Goal: Task Accomplishment & Management: Use online tool/utility

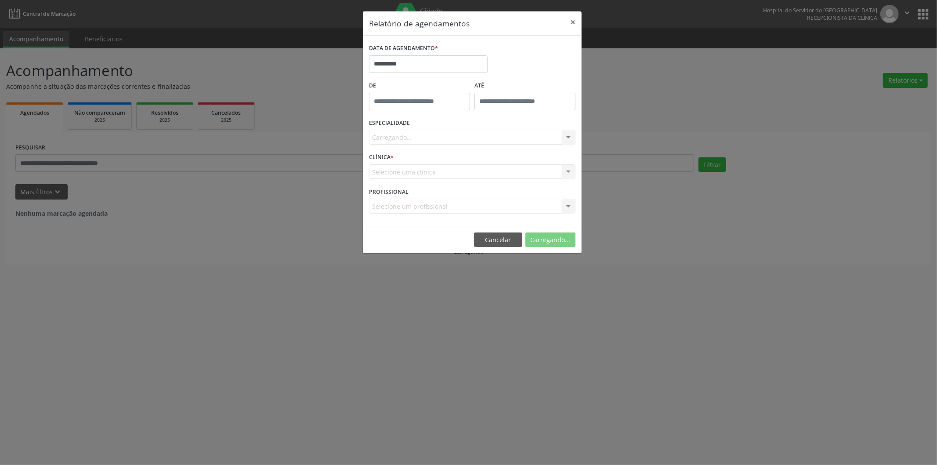
click at [422, 132] on div "Carregando... Nenhum resultado encontrado para: " " Não há nenhuma opção para s…" at bounding box center [472, 137] width 206 height 15
click at [422, 139] on div "Carregando... Nenhum resultado encontrado para: " " Não há nenhuma opção para s…" at bounding box center [472, 137] width 206 height 15
click at [423, 137] on div "Carregando... Nenhum resultado encontrado para: " " Não há nenhuma opção para s…" at bounding box center [472, 137] width 206 height 15
click at [470, 134] on div "Carregando... Nenhum resultado encontrado para: " " Não há nenhuma opção para s…" at bounding box center [472, 137] width 206 height 15
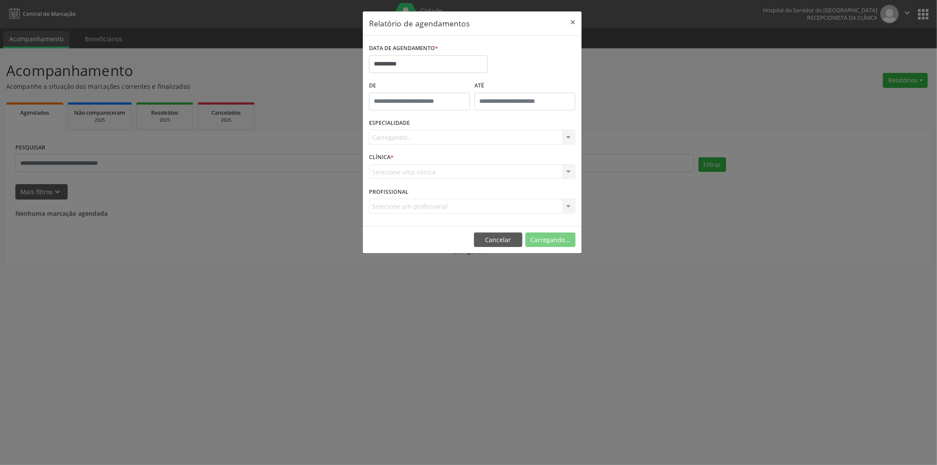
click at [493, 137] on div "Carregando... Nenhum resultado encontrado para: " " Não há nenhuma opção para s…" at bounding box center [472, 137] width 206 height 15
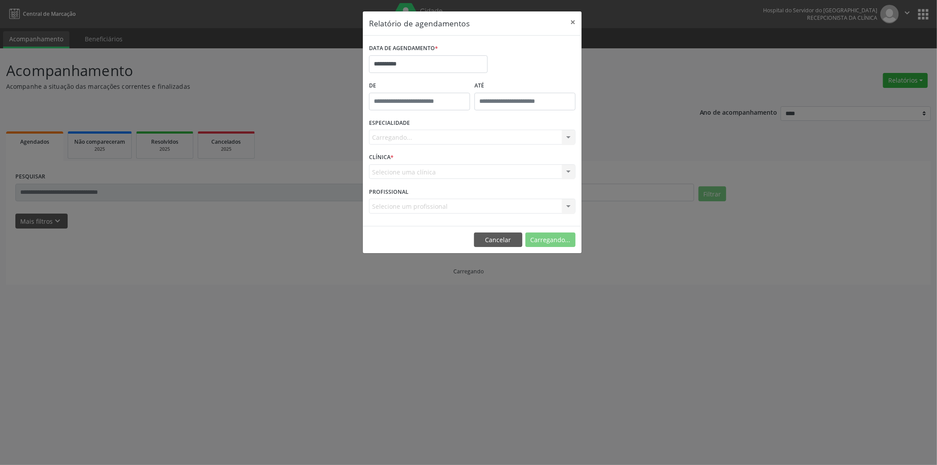
click at [401, 133] on div "Carregando... Nenhum resultado encontrado para: " " Não há nenhuma opção para s…" at bounding box center [472, 137] width 206 height 15
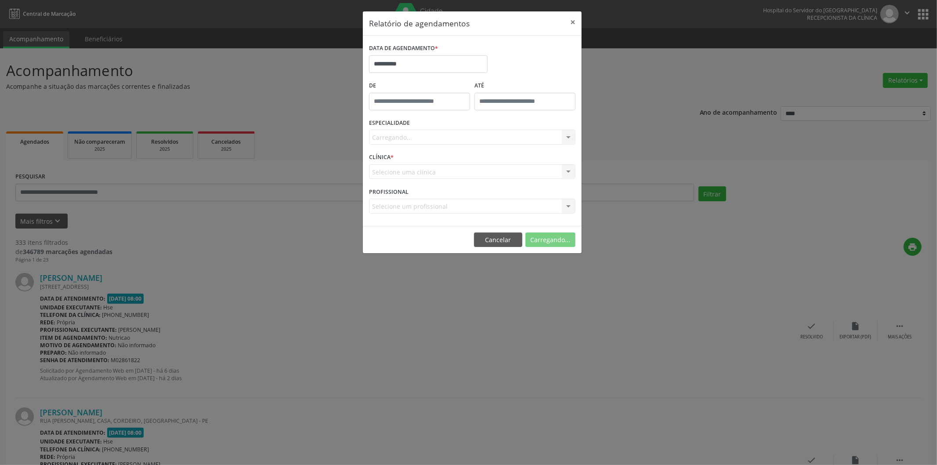
click at [402, 132] on div "Carregando... Nenhum resultado encontrado para: " " Não há nenhuma opção para s…" at bounding box center [472, 137] width 206 height 15
click at [414, 140] on div "Carregando... Nenhum resultado encontrado para: " " Não há nenhuma opção para s…" at bounding box center [472, 137] width 206 height 15
click at [414, 138] on div "Carregando... Nenhum resultado encontrado para: " " Não há nenhuma opção para s…" at bounding box center [472, 137] width 206 height 15
click at [483, 190] on div "PROFISSIONAL Selecione um profissional Nenhum resultado encontrado para: " " Nã…" at bounding box center [472, 202] width 211 height 34
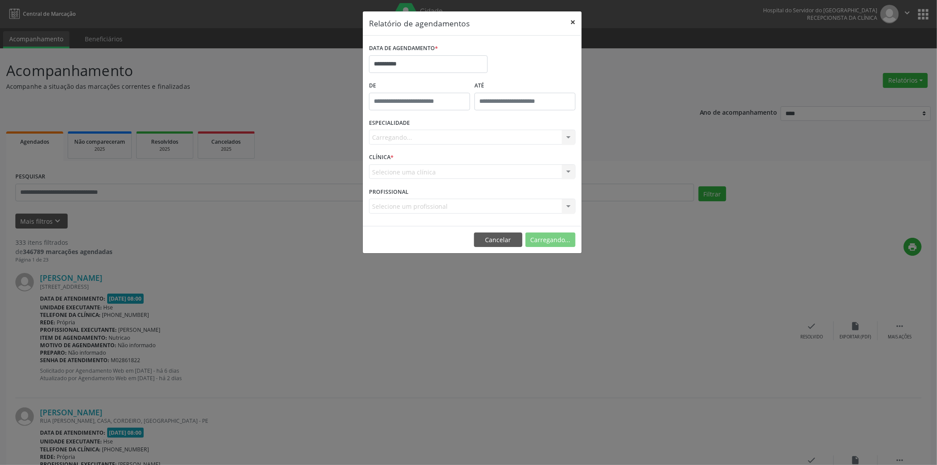
click at [572, 24] on button "×" at bounding box center [573, 22] width 18 height 22
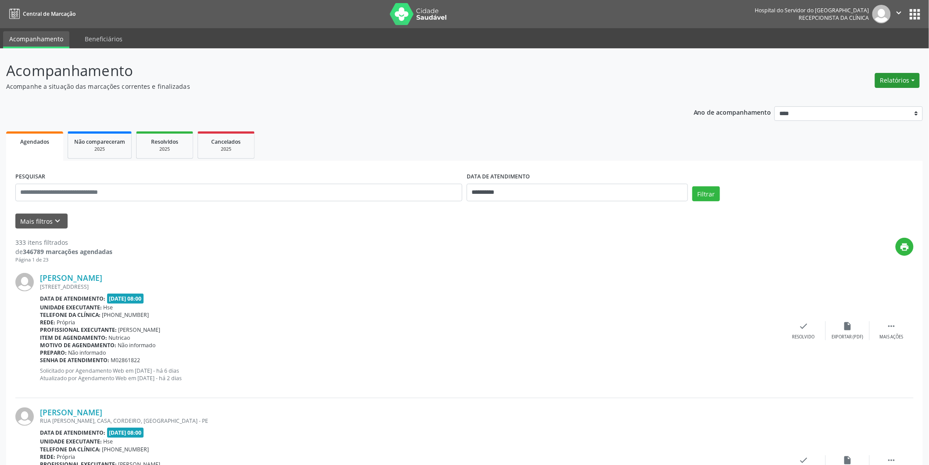
click at [888, 73] on button "Relatórios" at bounding box center [897, 80] width 45 height 15
click at [868, 97] on link "Agendamentos" at bounding box center [873, 99] width 94 height 12
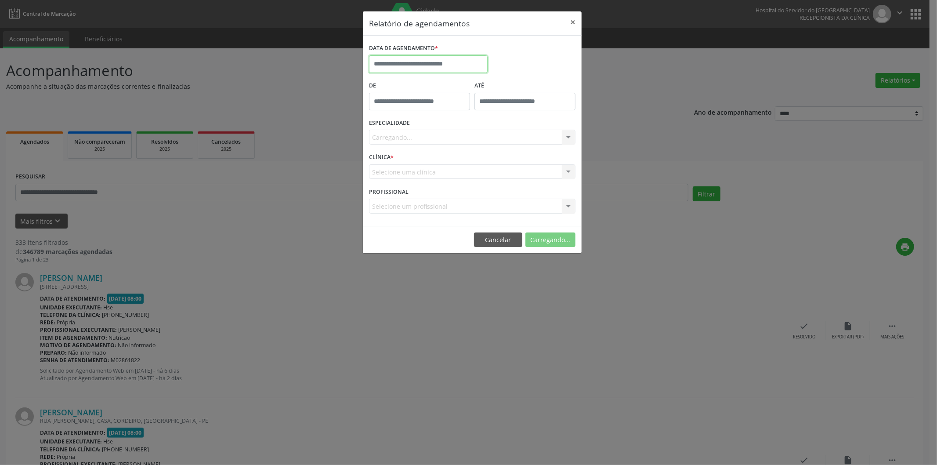
click at [410, 59] on input "text" at bounding box center [428, 64] width 119 height 18
click at [419, 145] on span "12" at bounding box center [417, 145] width 17 height 17
type input "**********"
click at [419, 145] on span "12" at bounding box center [417, 145] width 17 height 17
click at [568, 136] on div "Carregando... Nenhum resultado encontrado para: " " Não há nenhuma opção para s…" at bounding box center [472, 137] width 206 height 15
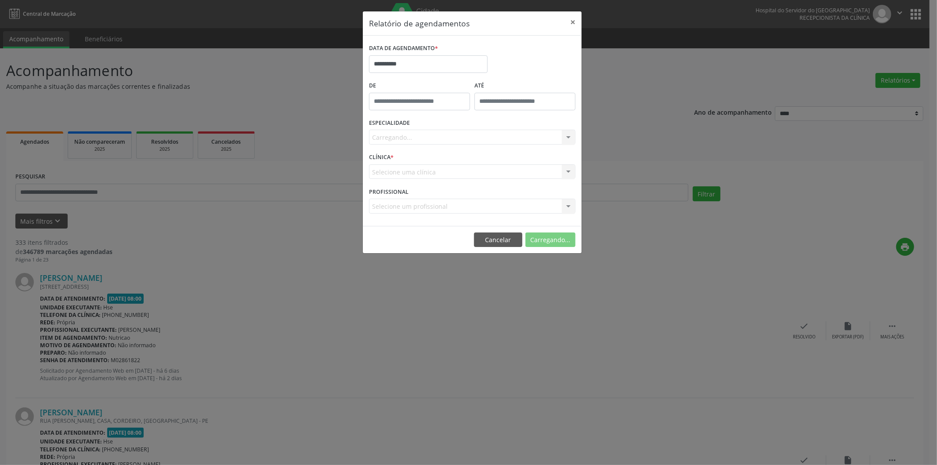
click at [515, 141] on div "Carregando... Nenhum resultado encontrado para: " " Não há nenhuma opção para s…" at bounding box center [472, 137] width 206 height 15
drag, startPoint x: 515, startPoint y: 140, endPoint x: 526, endPoint y: 137, distance: 11.3
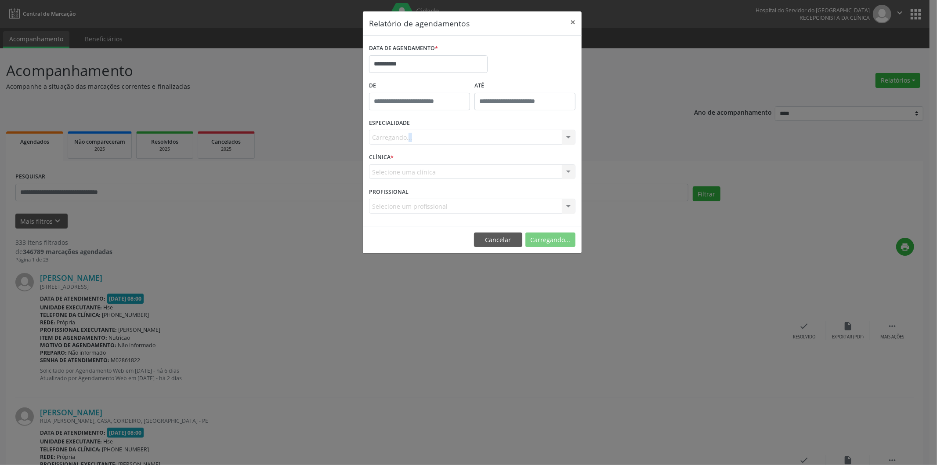
click at [516, 139] on div "Carregando... Nenhum resultado encontrado para: " " Não há nenhuma opção para s…" at bounding box center [472, 137] width 206 height 15
click at [529, 137] on div "Carregando... Nenhum resultado encontrado para: " " Não há nenhuma opção para s…" at bounding box center [472, 137] width 206 height 15
click at [530, 131] on div "Seleciona uma especialidade" at bounding box center [472, 137] width 206 height 15
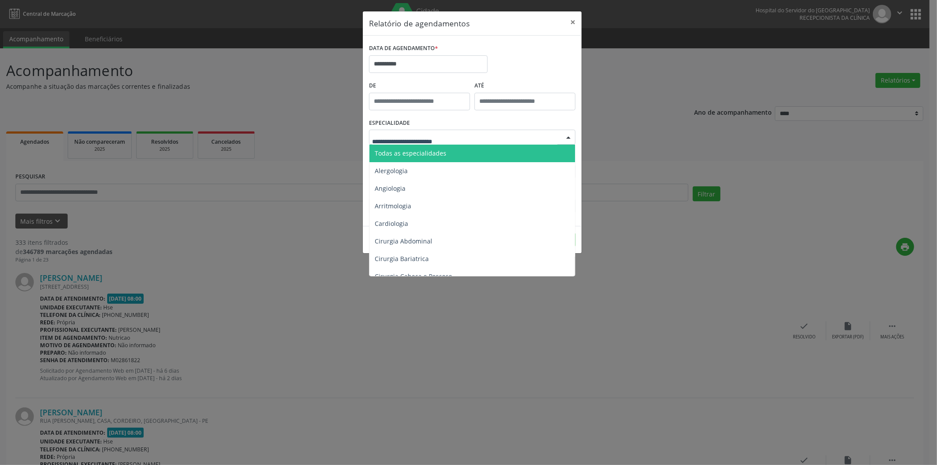
click at [533, 131] on div at bounding box center [472, 137] width 206 height 15
type input "**"
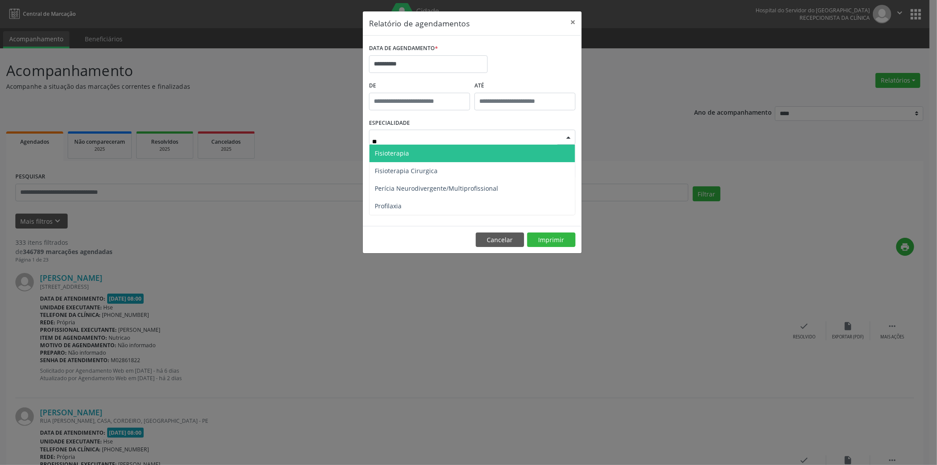
click at [508, 147] on span "Fisioterapia" at bounding box center [472, 153] width 206 height 18
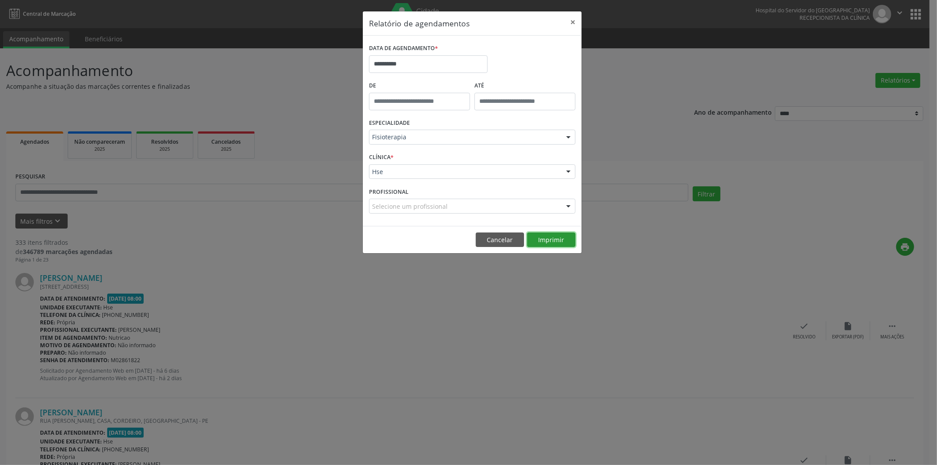
click at [556, 236] on button "Imprimir" at bounding box center [551, 239] width 48 height 15
